Goal: Find specific page/section: Find specific page/section

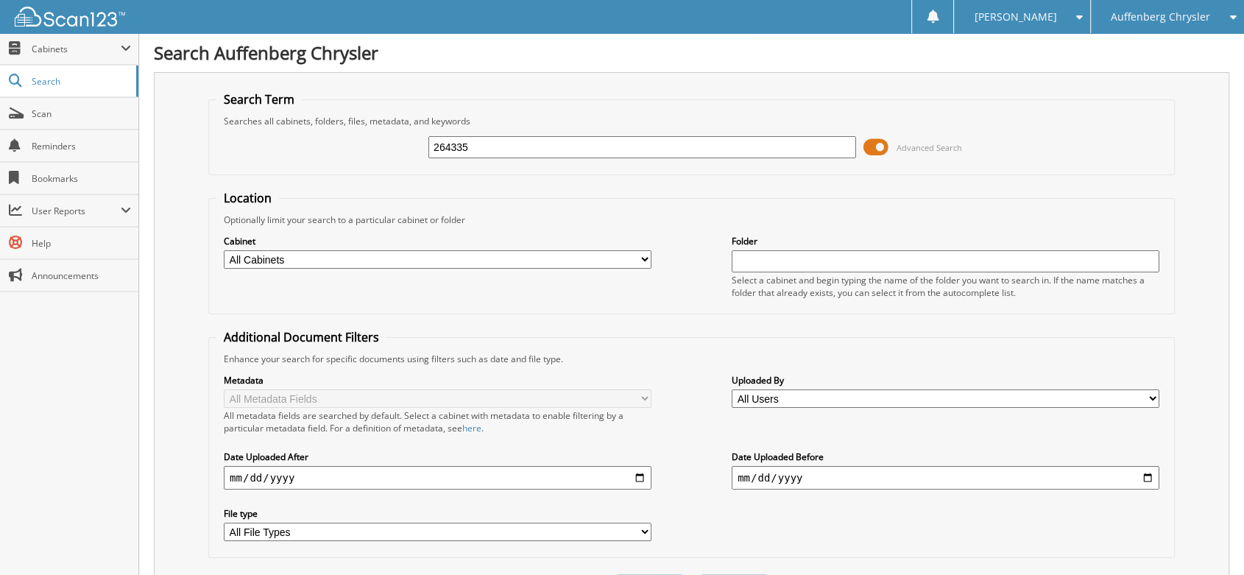
type input "264335"
click at [35, 112] on span "Scan" at bounding box center [81, 113] width 99 height 13
type input "264370"
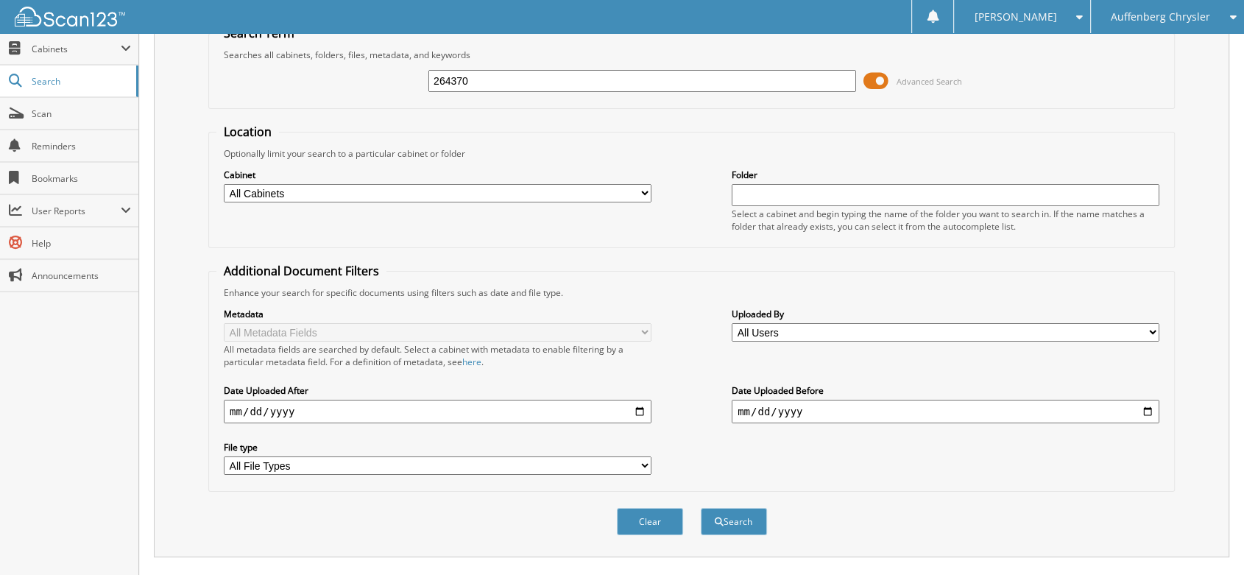
scroll to position [130, 0]
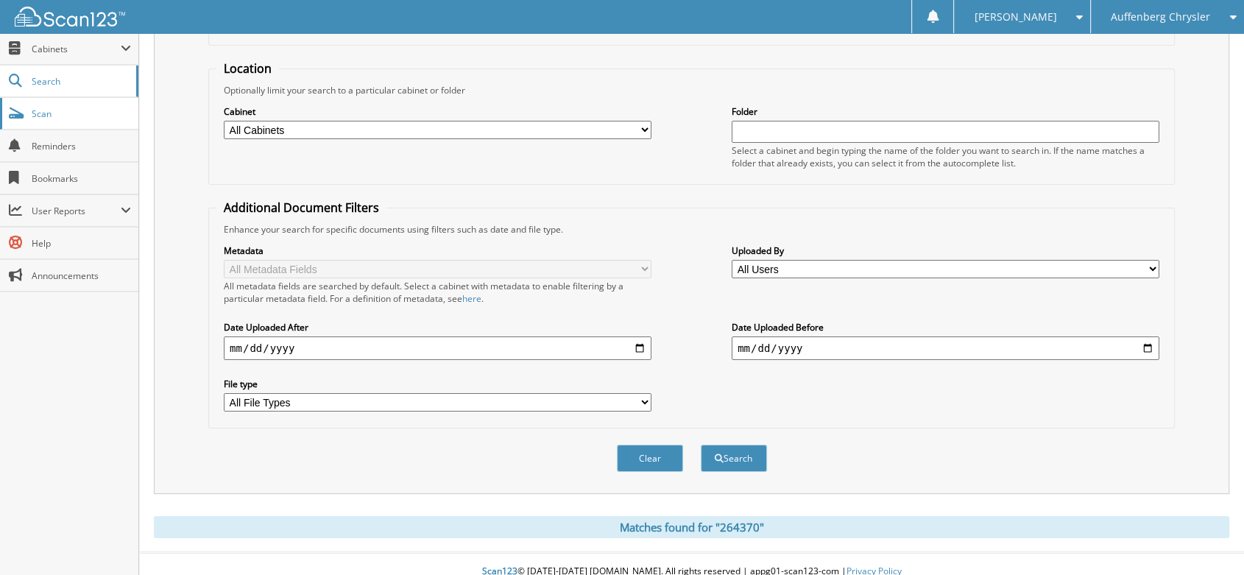
click at [42, 116] on span "Scan" at bounding box center [81, 113] width 99 height 13
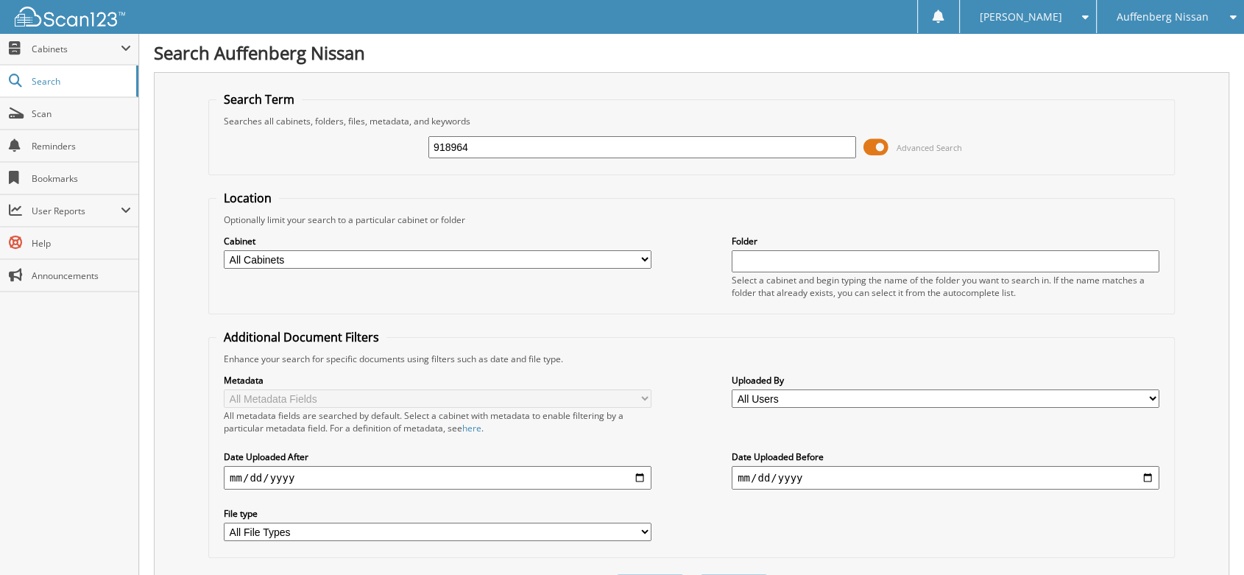
type input "918964"
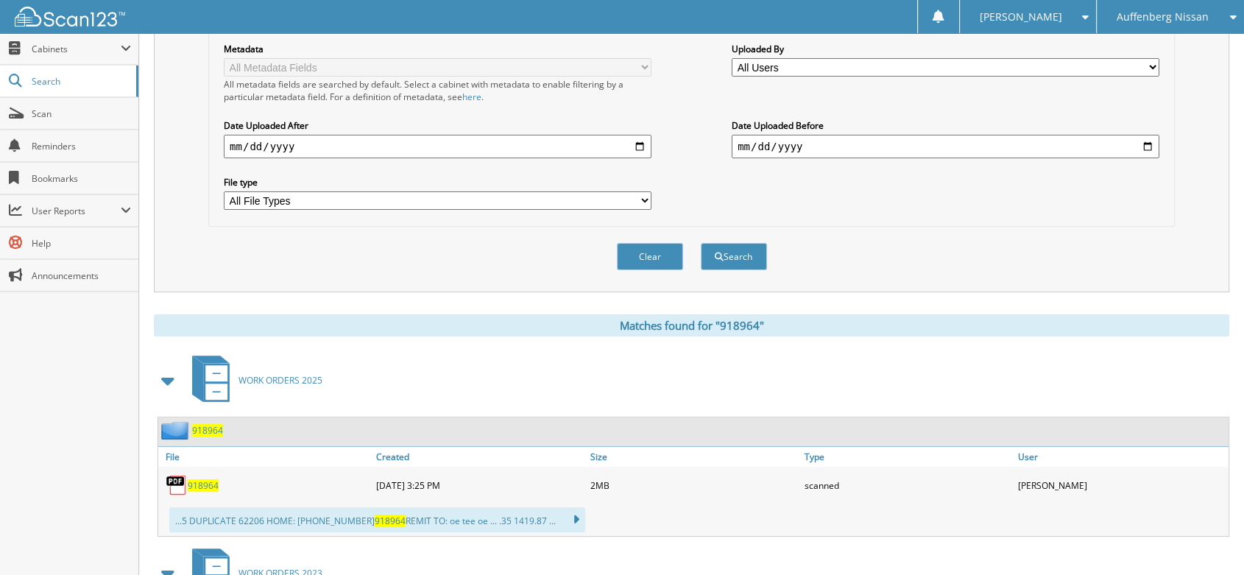
scroll to position [327, 0]
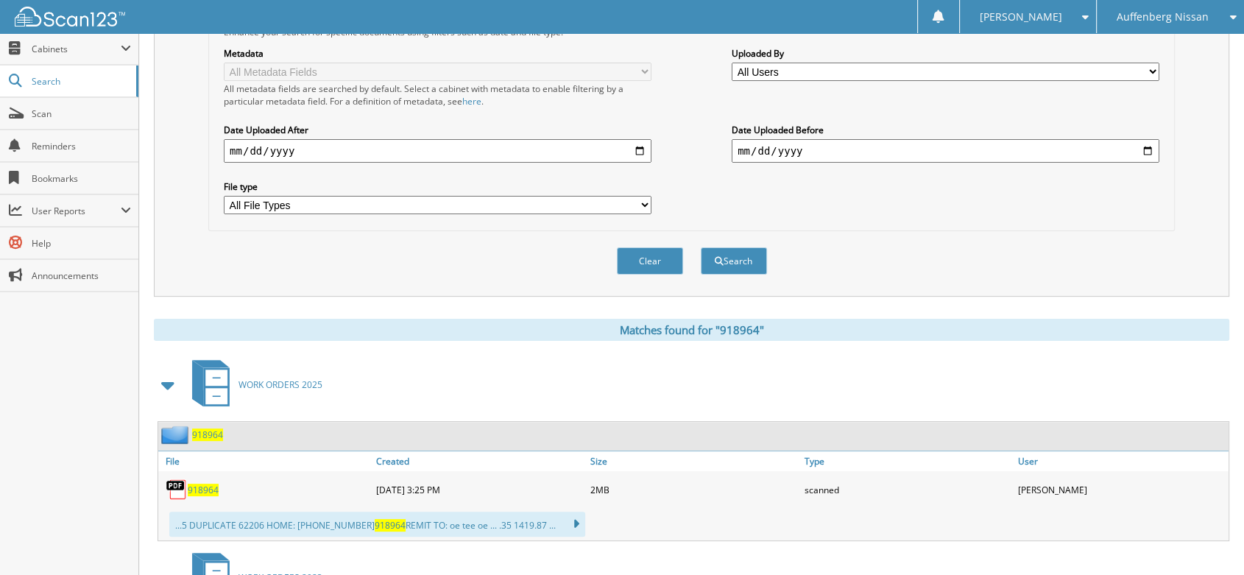
click at [203, 484] on span "918964" at bounding box center [203, 490] width 31 height 13
